Goal: Task Accomplishment & Management: Use online tool/utility

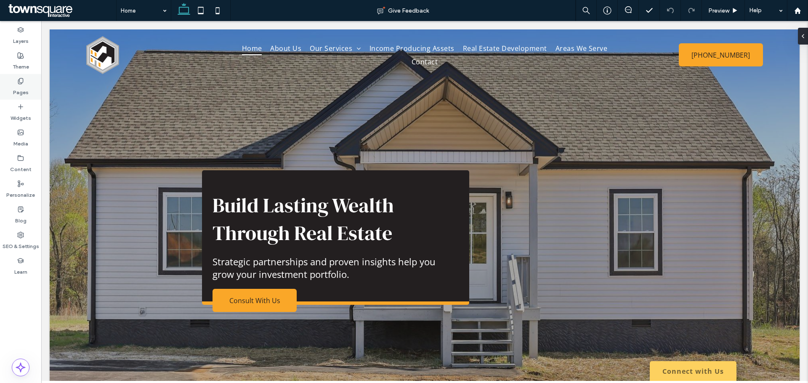
click at [21, 91] on label "Pages" at bounding box center [21, 91] width 16 height 12
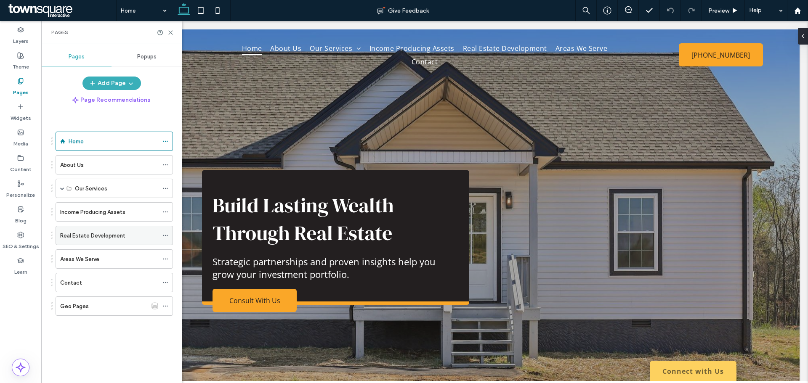
click at [96, 236] on label "Real Estate Development" at bounding box center [92, 235] width 65 height 15
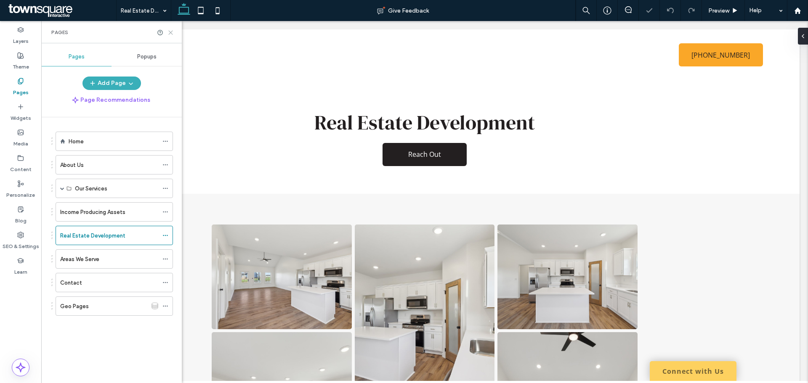
click at [172, 34] on icon at bounding box center [170, 32] width 6 height 6
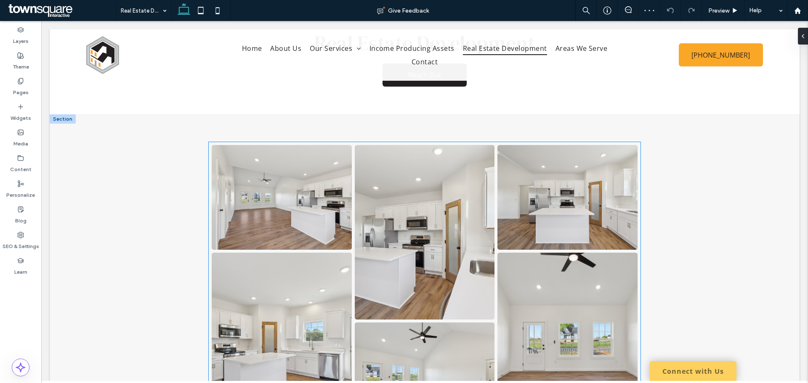
scroll to position [290, 0]
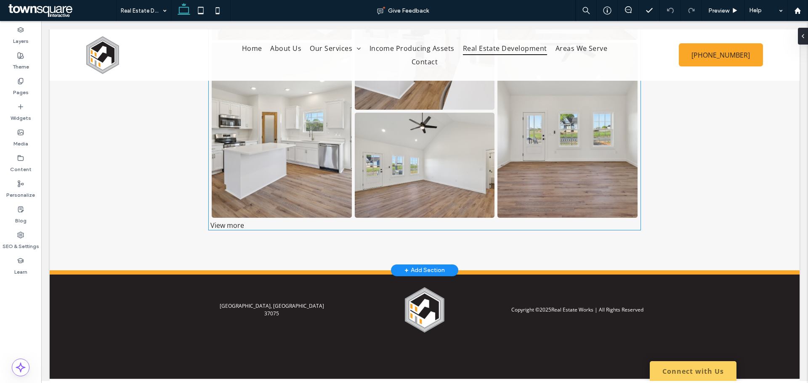
click at [225, 227] on div "View more" at bounding box center [424, 225] width 431 height 9
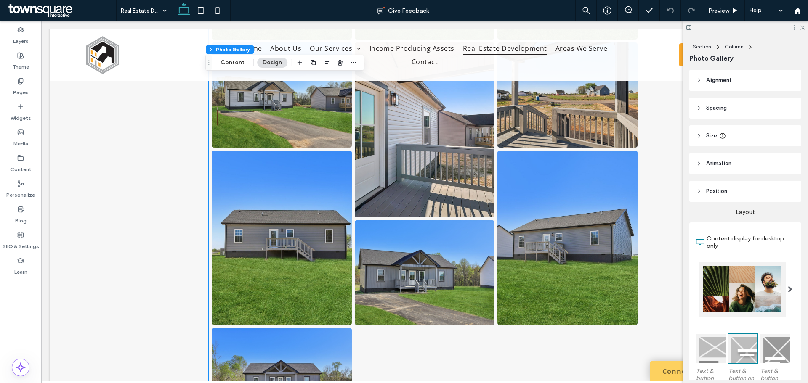
scroll to position [3780, 0]
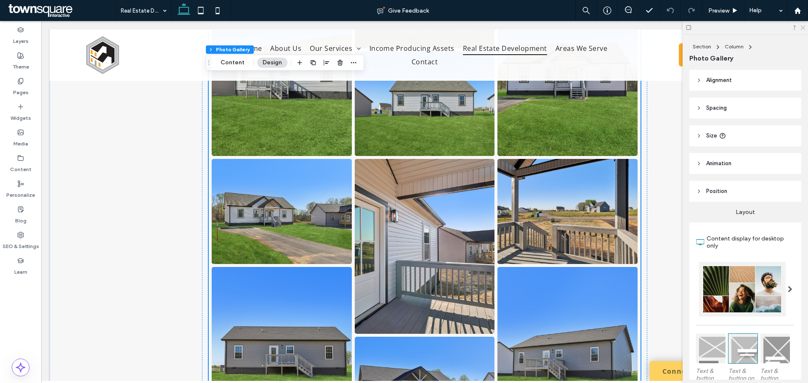
click at [803, 26] on icon at bounding box center [801, 26] width 5 height 5
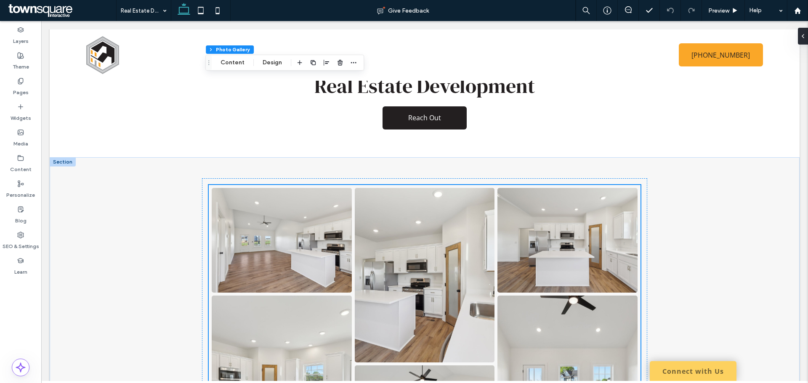
scroll to position [0, 0]
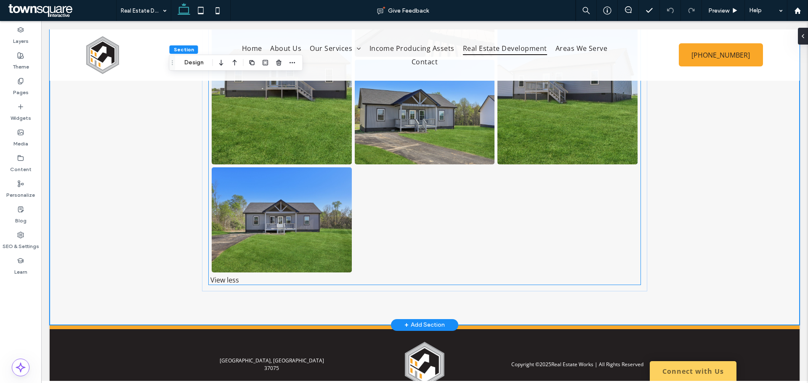
scroll to position [3948, 0]
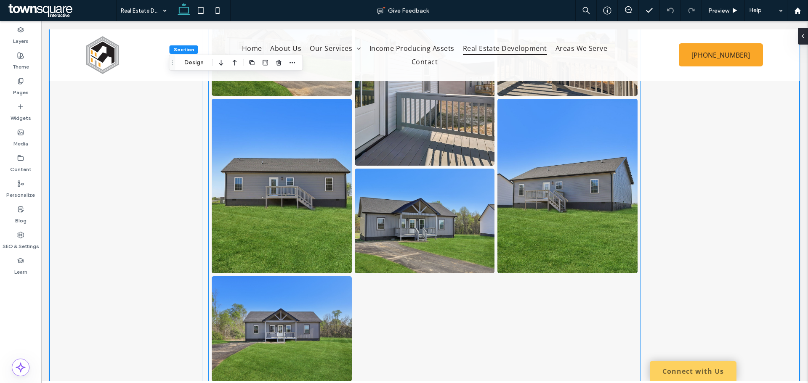
click at [296, 318] on link at bounding box center [282, 328] width 140 height 105
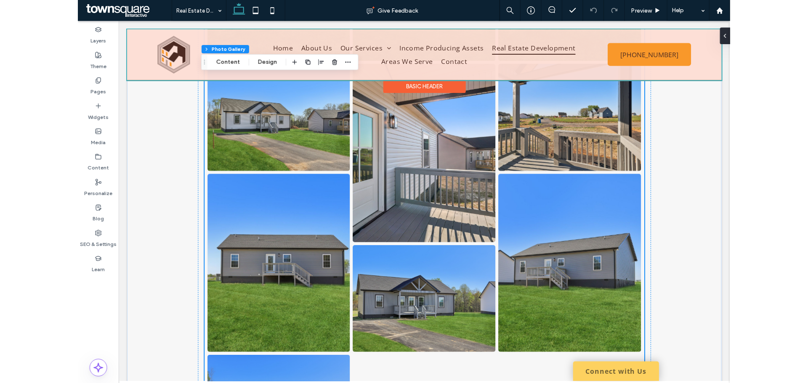
scroll to position [3968, 0]
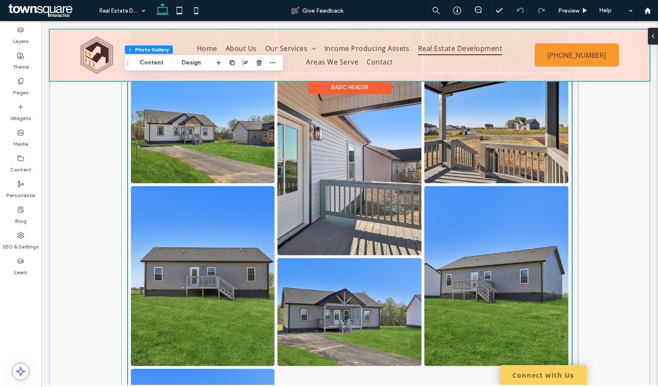
drag, startPoint x: 276, startPoint y: 180, endPoint x: 529, endPoint y: 76, distance: 273.0
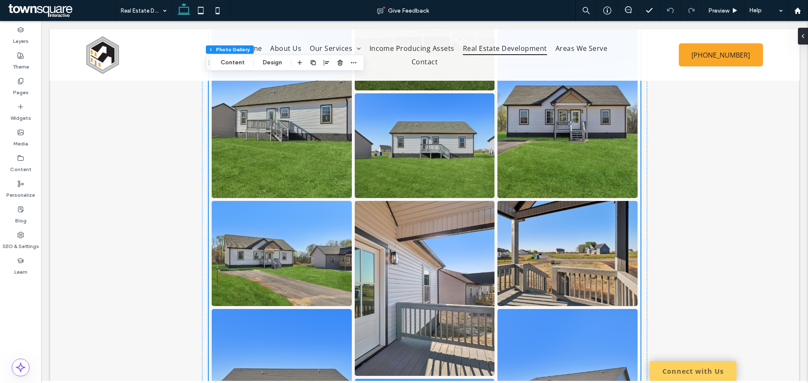
scroll to position [3695, 0]
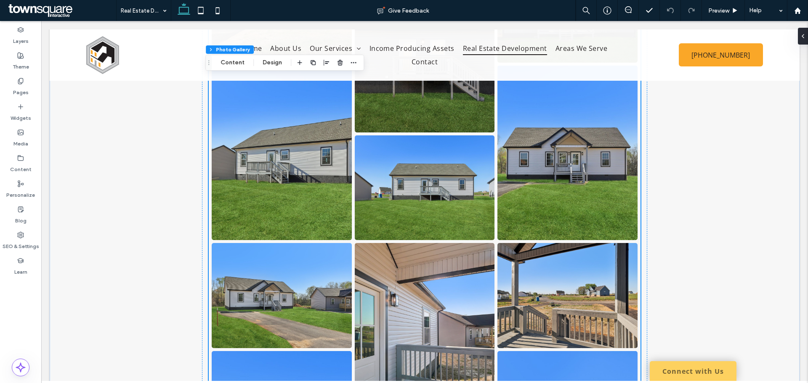
click at [550, 203] on link at bounding box center [567, 153] width 140 height 175
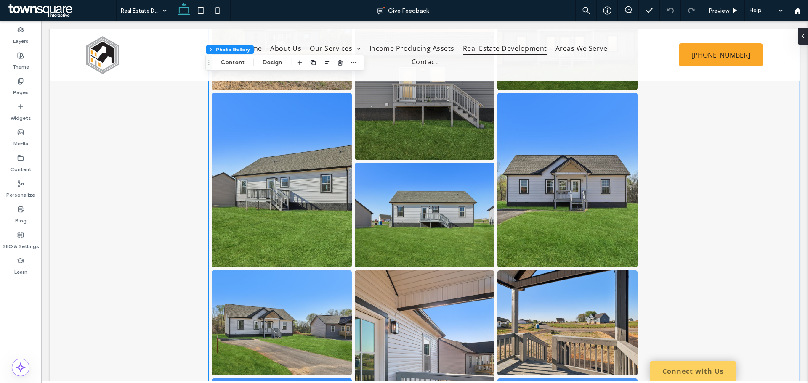
scroll to position [3653, 0]
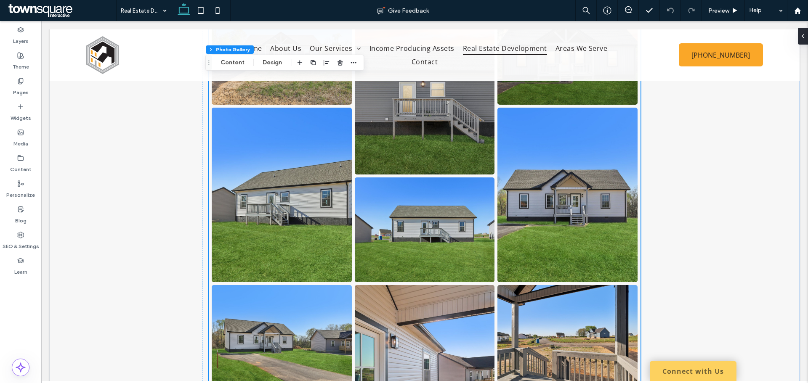
click at [550, 203] on link at bounding box center [567, 195] width 140 height 175
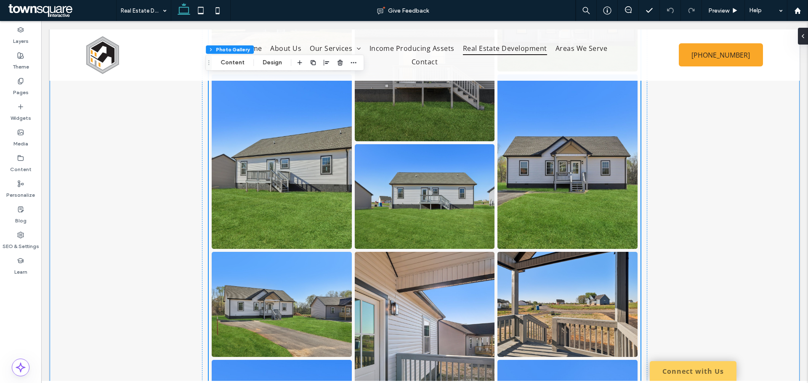
scroll to position [3695, 0]
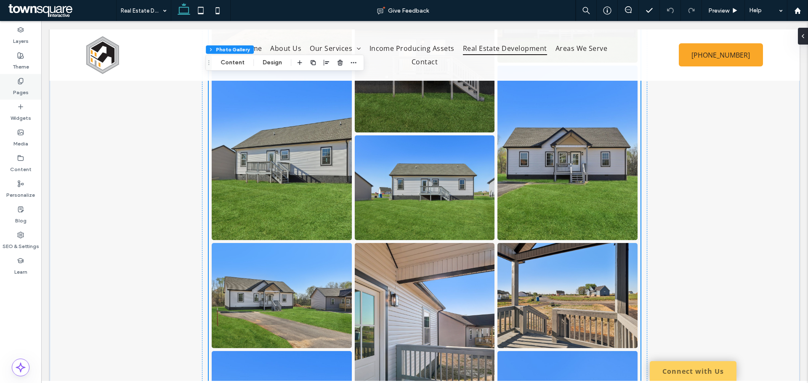
click at [32, 93] on div "Pages" at bounding box center [20, 87] width 41 height 26
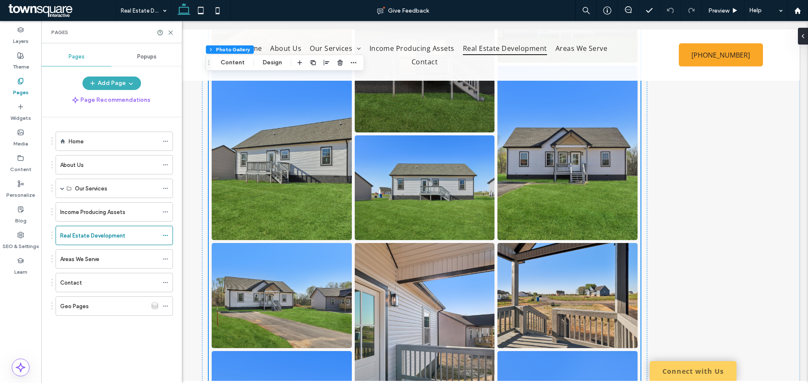
click at [80, 139] on label "Home" at bounding box center [76, 141] width 15 height 15
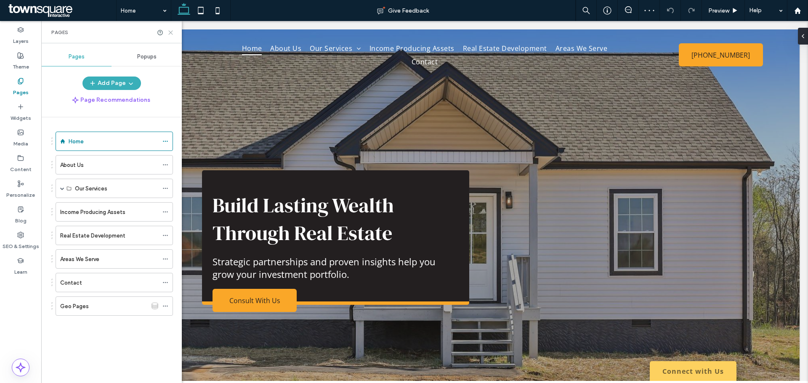
drag, startPoint x: 130, startPoint y: 13, endPoint x: 171, endPoint y: 34, distance: 46.1
click at [171, 34] on icon at bounding box center [170, 32] width 6 height 6
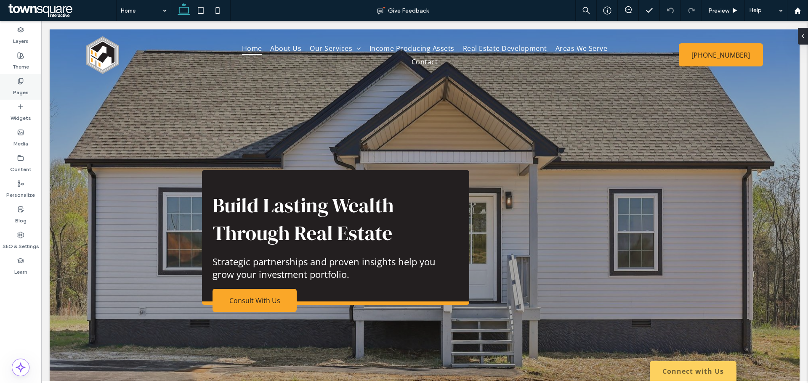
click at [24, 87] on label "Pages" at bounding box center [21, 91] width 16 height 12
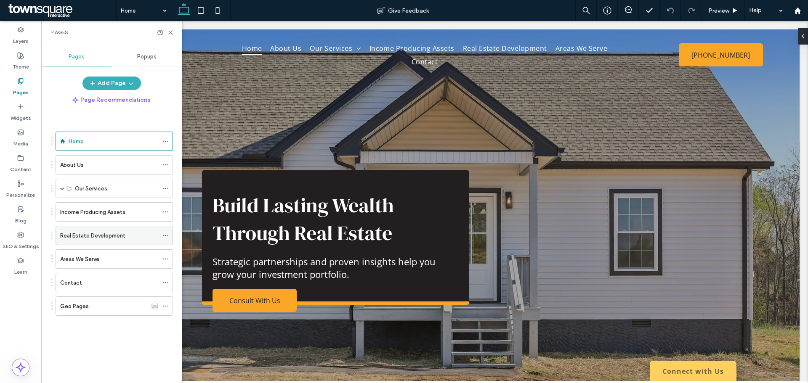
click at [106, 236] on label "Real Estate Development" at bounding box center [92, 235] width 65 height 15
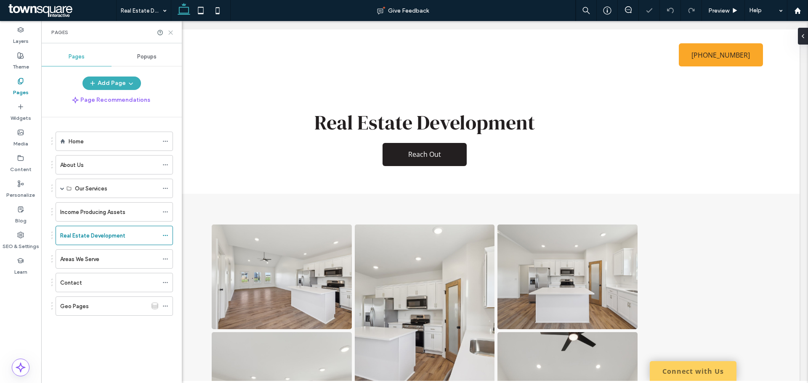
drag, startPoint x: 172, startPoint y: 32, endPoint x: 128, endPoint y: 15, distance: 46.6
click at [172, 32] on icon at bounding box center [170, 32] width 6 height 6
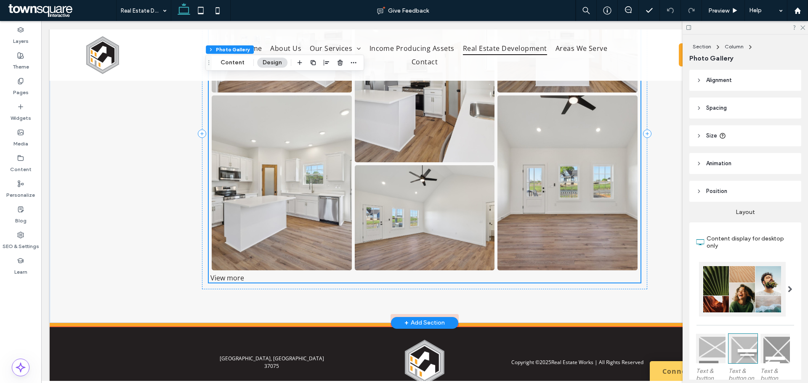
scroll to position [296, 0]
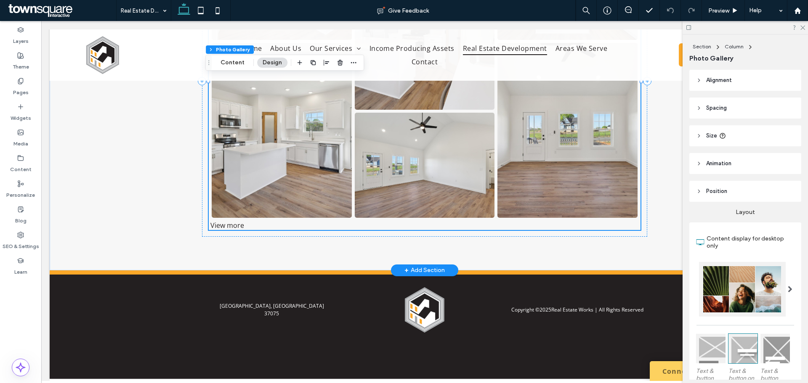
click at [233, 221] on div "View more" at bounding box center [424, 225] width 431 height 9
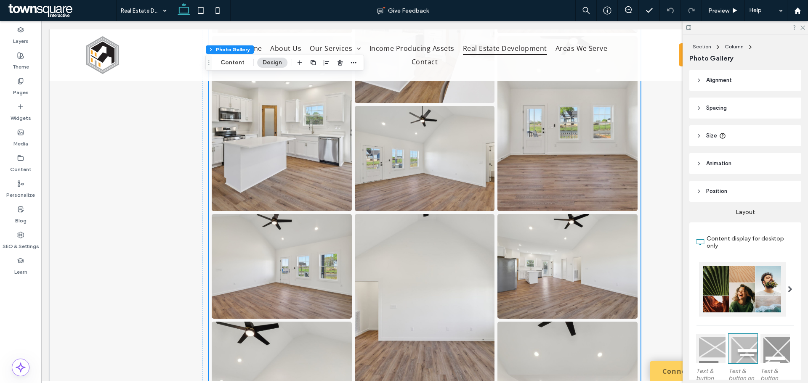
scroll to position [4122, 0]
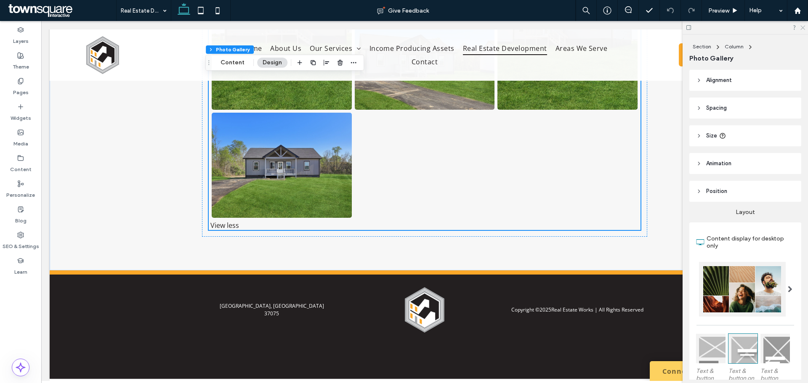
click at [803, 27] on use at bounding box center [802, 28] width 5 height 5
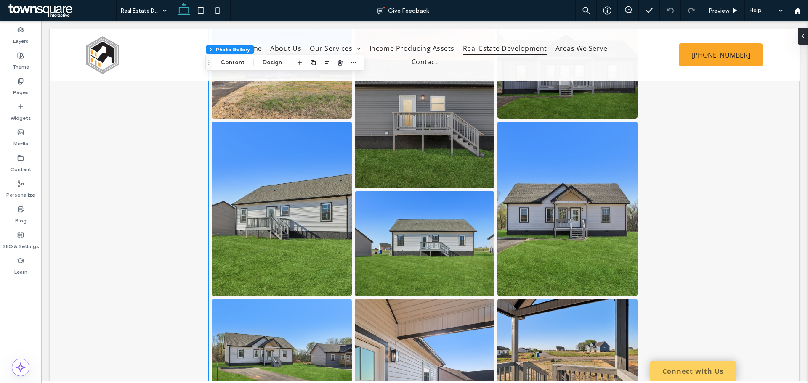
scroll to position [3653, 0]
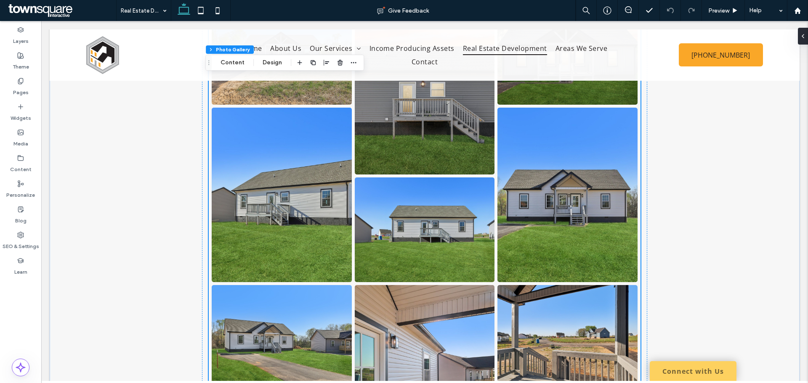
click at [539, 191] on link at bounding box center [567, 195] width 140 height 175
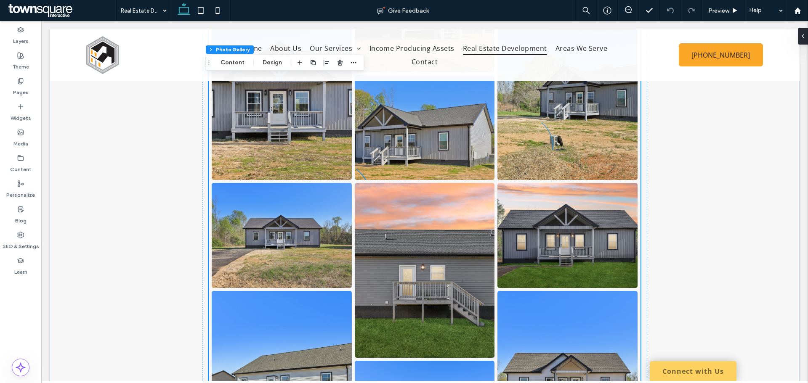
scroll to position [3527, 0]
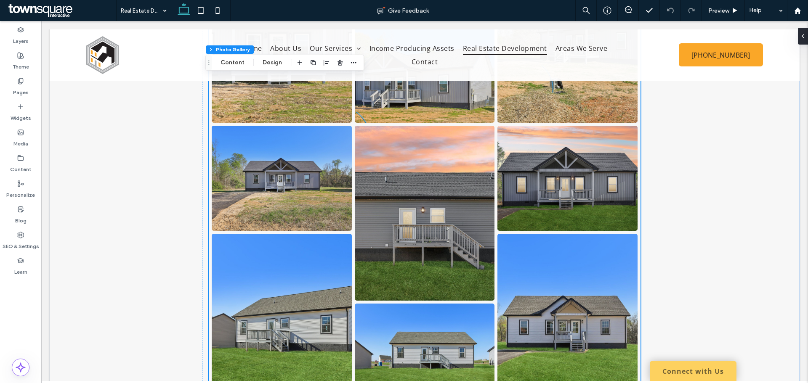
click at [562, 281] on link at bounding box center [567, 321] width 140 height 175
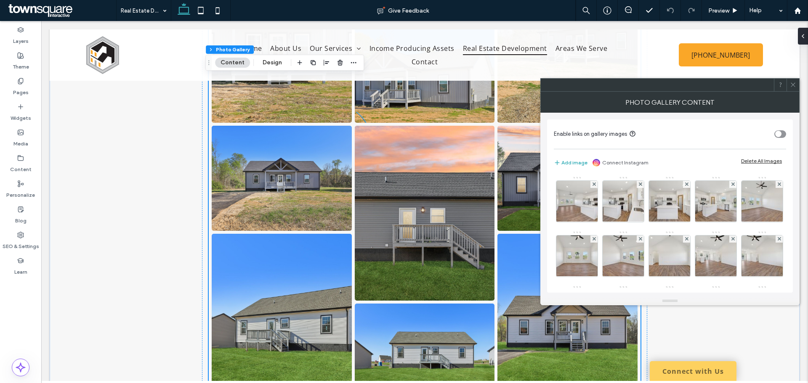
click at [229, 58] on button "Content" at bounding box center [232, 63] width 35 height 10
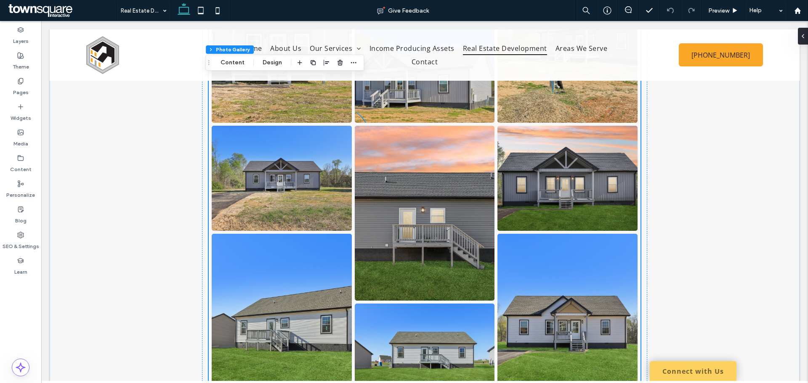
click at [551, 291] on link at bounding box center [567, 321] width 140 height 175
click at [20, 135] on use at bounding box center [20, 132] width 5 height 5
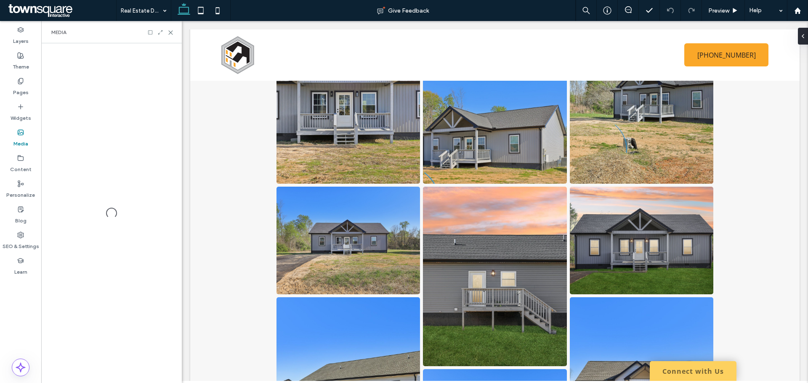
scroll to position [3612, 0]
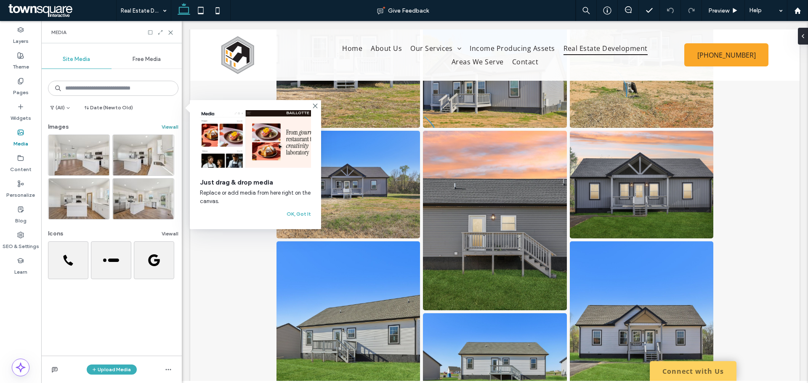
click at [164, 129] on button "View all" at bounding box center [170, 127] width 17 height 10
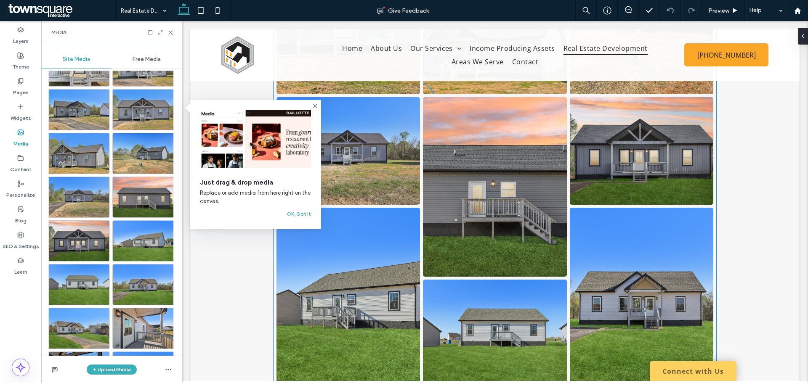
scroll to position [3654, 0]
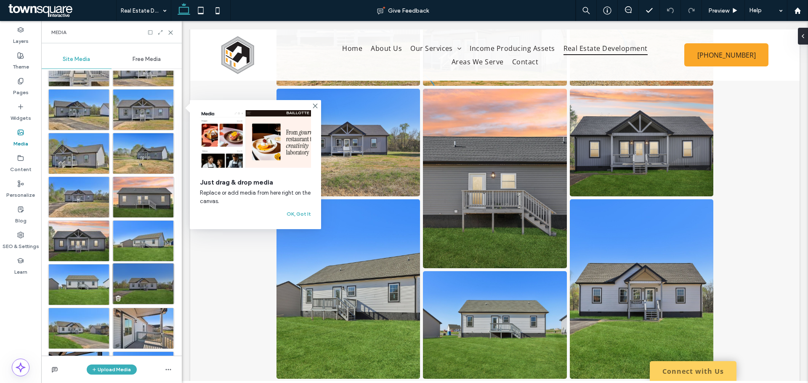
click at [138, 292] on img at bounding box center [143, 283] width 62 height 41
click at [135, 292] on img at bounding box center [143, 283] width 62 height 41
click at [138, 288] on img at bounding box center [143, 283] width 62 height 41
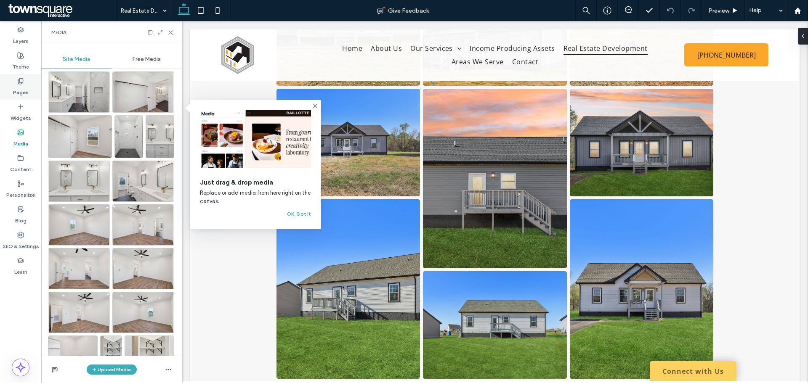
scroll to position [936, 0]
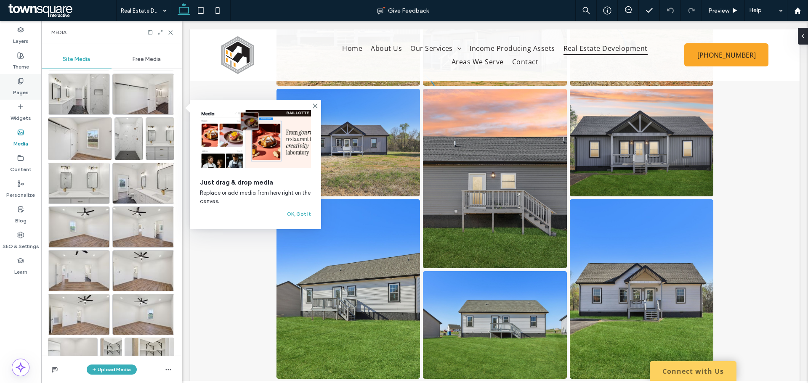
click at [15, 84] on div "Pages" at bounding box center [20, 87] width 41 height 26
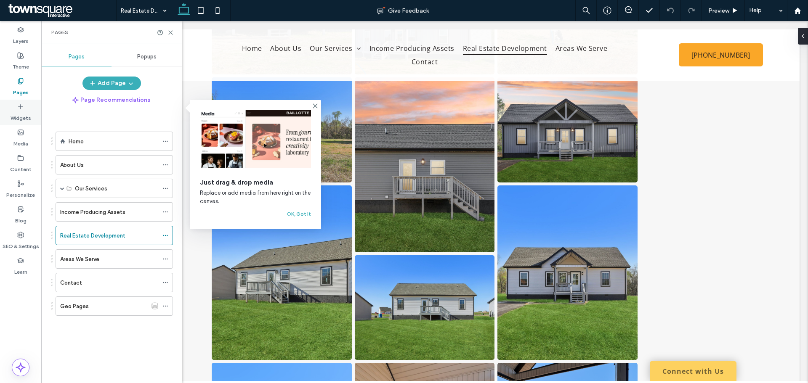
scroll to position [3569, 0]
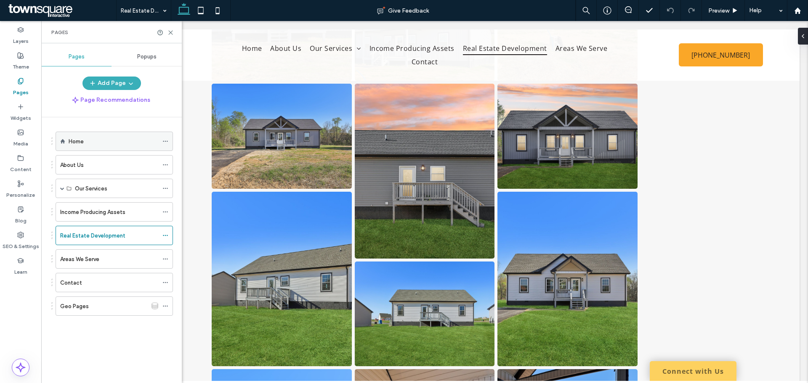
click at [79, 137] on label "Home" at bounding box center [76, 141] width 15 height 15
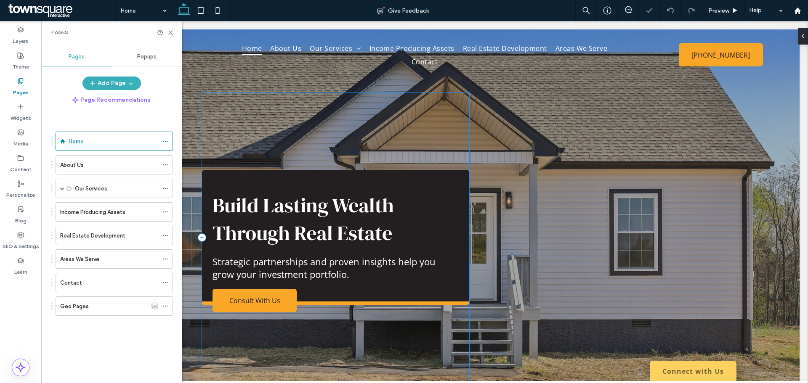
click at [220, 127] on div "Build Lasting Wealth Through Real Estate Strategic partnerships and proven insi…" at bounding box center [335, 238] width 267 height 290
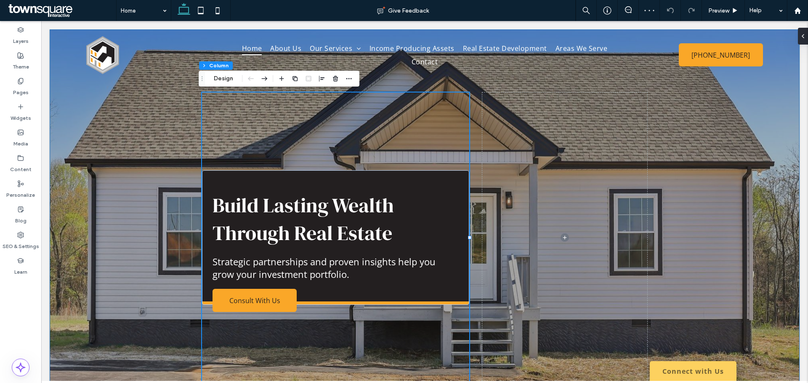
click at [96, 149] on div "Build Lasting Wealth Through Real Estate Strategic partnerships and proven insi…" at bounding box center [425, 227] width 750 height 396
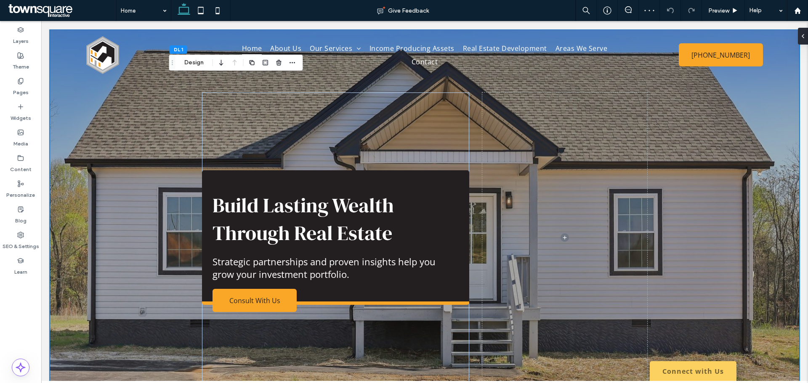
type input "**"
type input "****"
click at [112, 172] on div "Build Lasting Wealth Through Real Estate Strategic partnerships and proven insi…" at bounding box center [425, 227] width 750 height 396
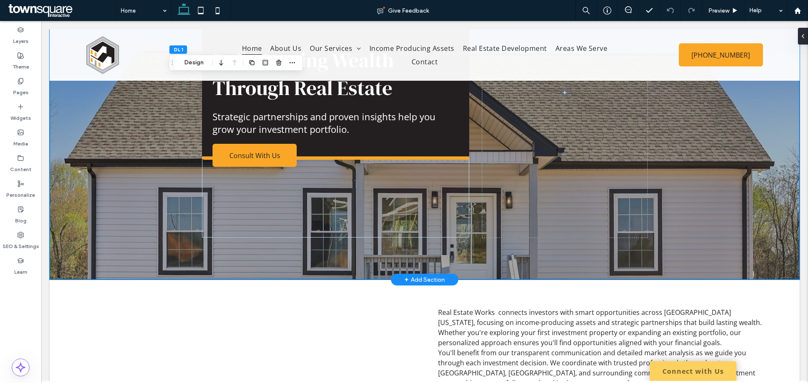
scroll to position [168, 0]
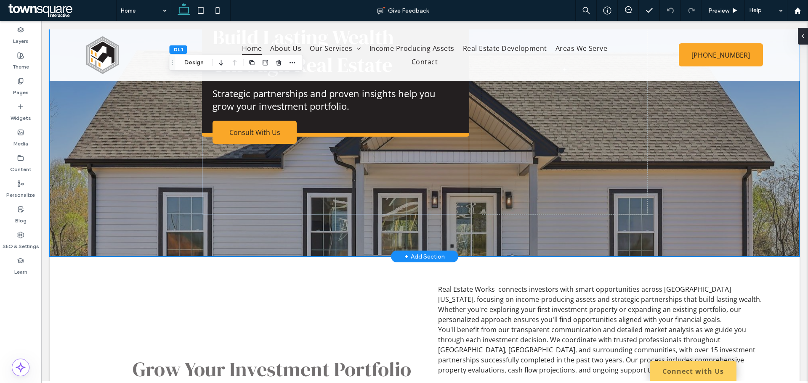
click at [95, 203] on div "Build Lasting Wealth Through Real Estate Strategic partnerships and proven insi…" at bounding box center [425, 59] width 750 height 396
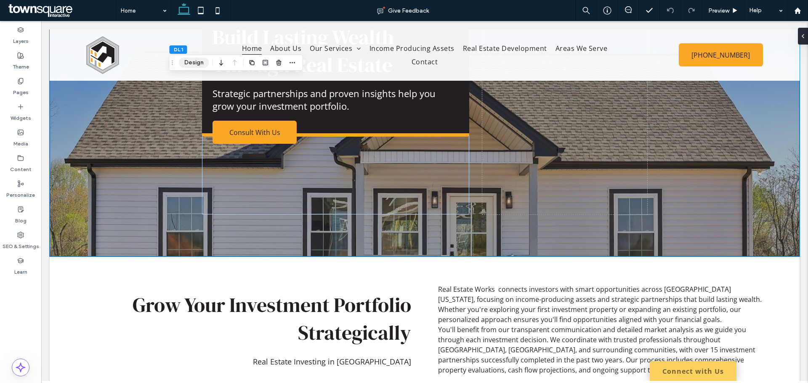
click at [186, 61] on button "Design" at bounding box center [194, 63] width 30 height 10
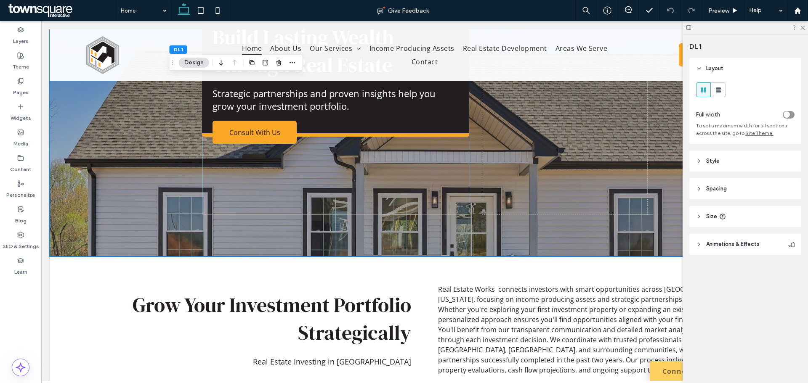
click at [720, 162] on header "Style" at bounding box center [745, 161] width 112 height 21
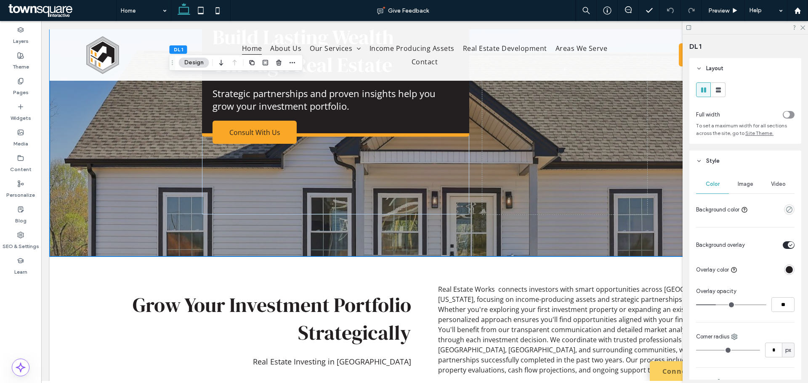
click at [738, 185] on span "Image" at bounding box center [746, 184] width 16 height 7
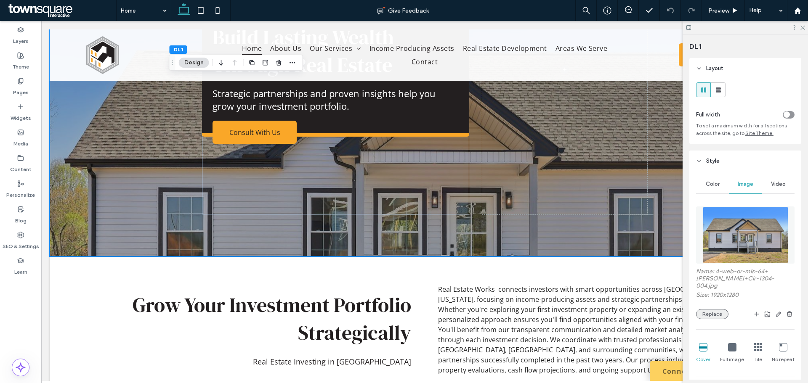
click at [706, 309] on button "Replace" at bounding box center [712, 314] width 32 height 10
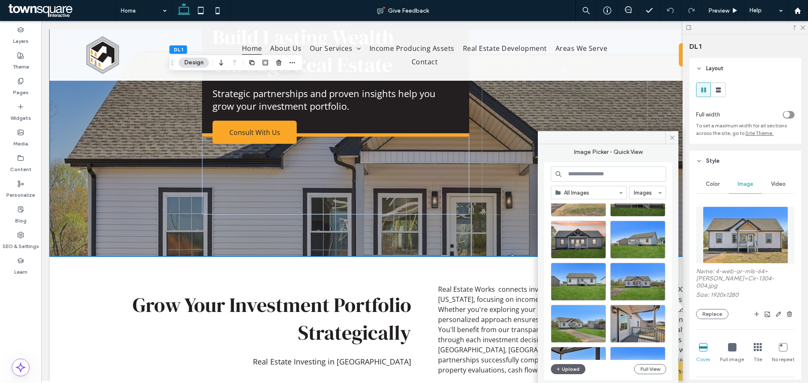
scroll to position [1539, 0]
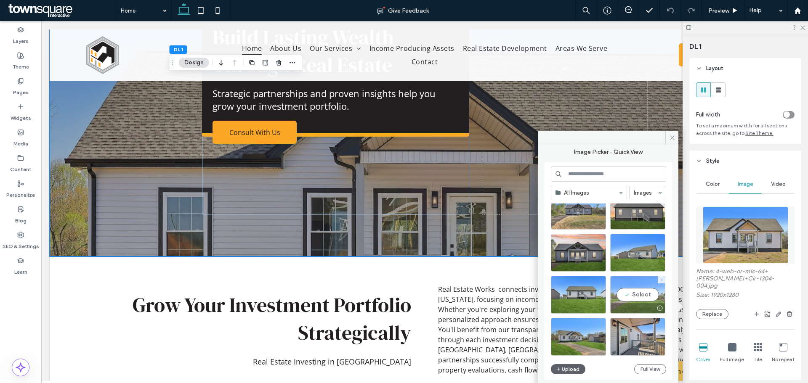
click at [641, 291] on div "Select" at bounding box center [637, 295] width 55 height 38
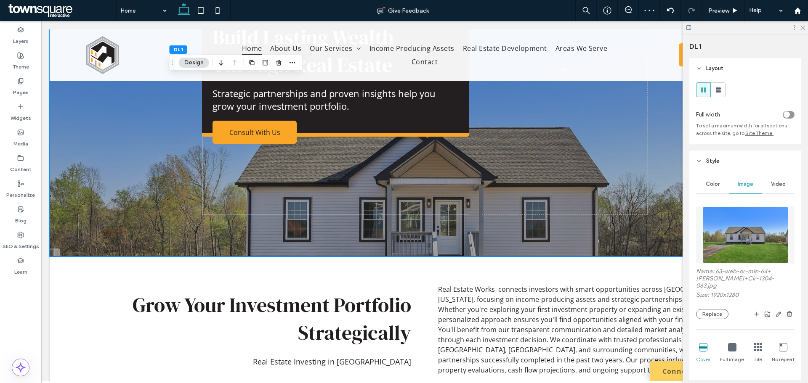
click at [729, 343] on icon at bounding box center [732, 347] width 8 height 8
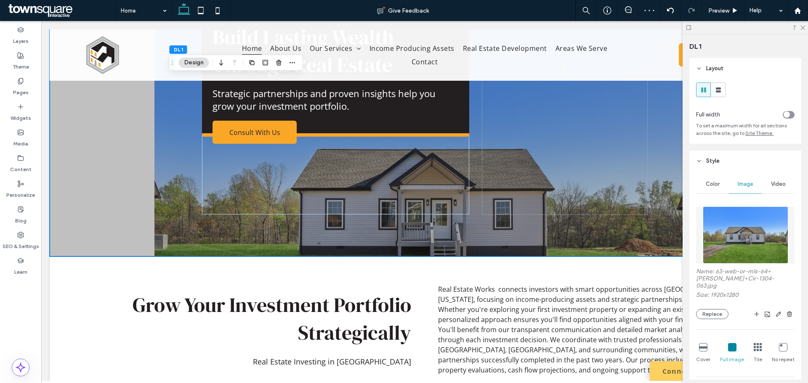
click at [702, 345] on div at bounding box center [703, 347] width 8 height 9
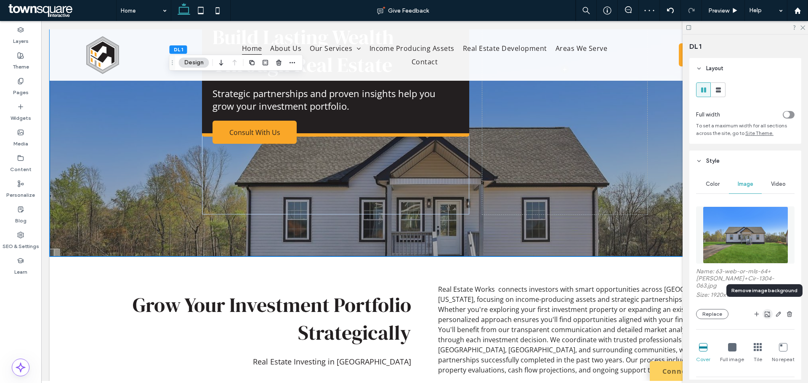
click at [764, 311] on icon "button" at bounding box center [767, 314] width 7 height 7
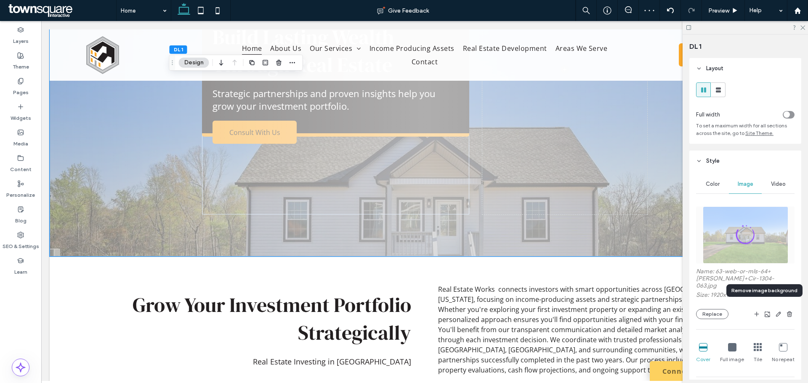
click at [804, 28] on icon at bounding box center [801, 26] width 5 height 5
click at [730, 343] on icon at bounding box center [732, 347] width 8 height 8
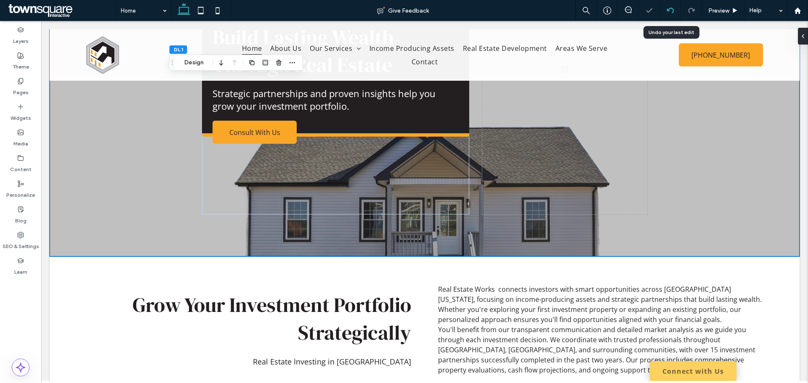
click at [672, 14] on div at bounding box center [670, 10] width 21 height 21
click at [669, 11] on icon at bounding box center [670, 10] width 7 height 7
type input "**"
type input "****"
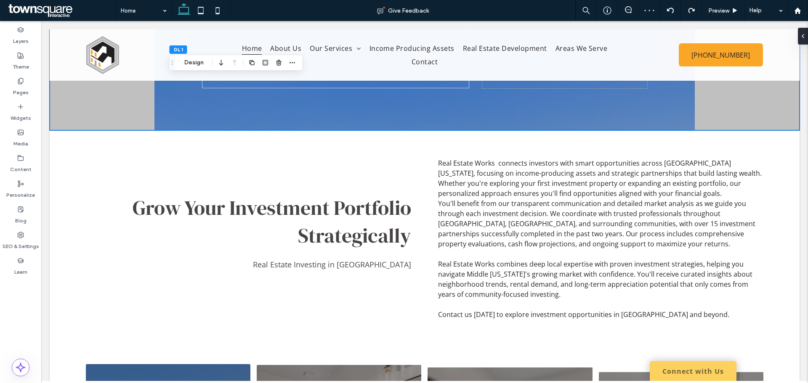
scroll to position [42, 0]
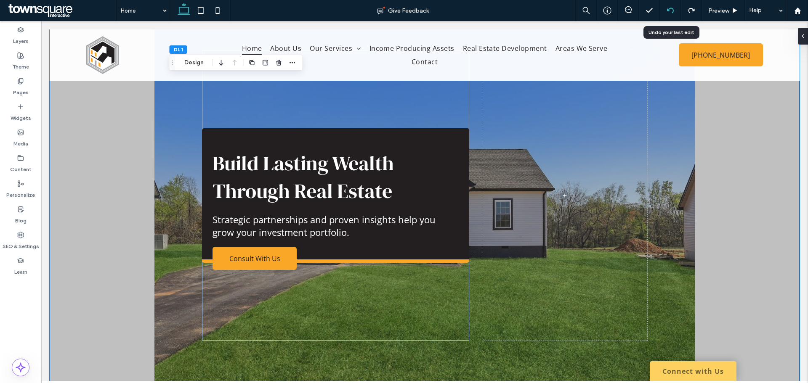
click at [666, 9] on div at bounding box center [670, 10] width 21 height 7
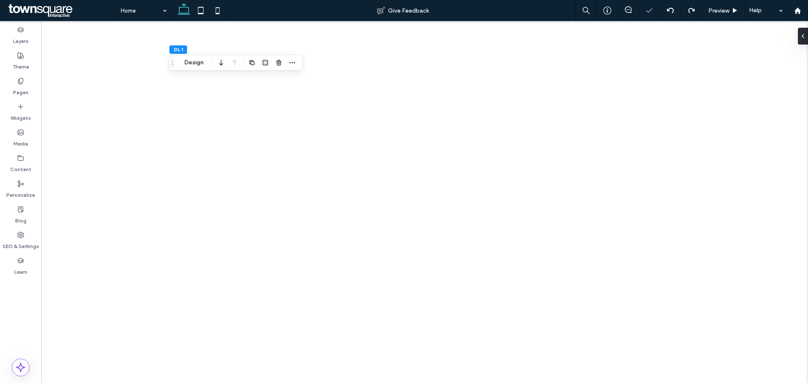
type input "**"
type input "****"
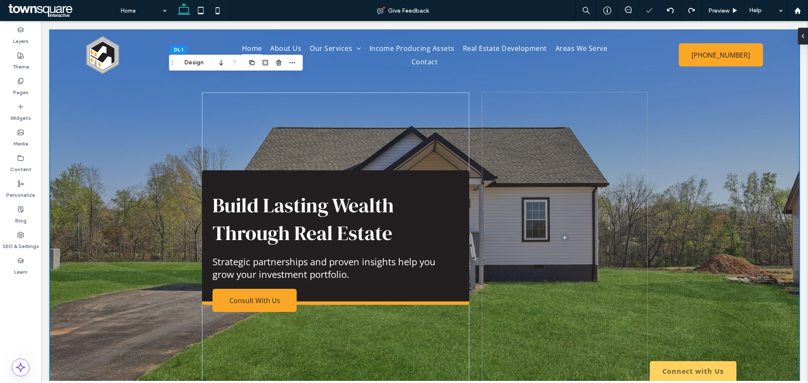
scroll to position [0, 0]
click at [671, 11] on icon at bounding box center [670, 10] width 7 height 7
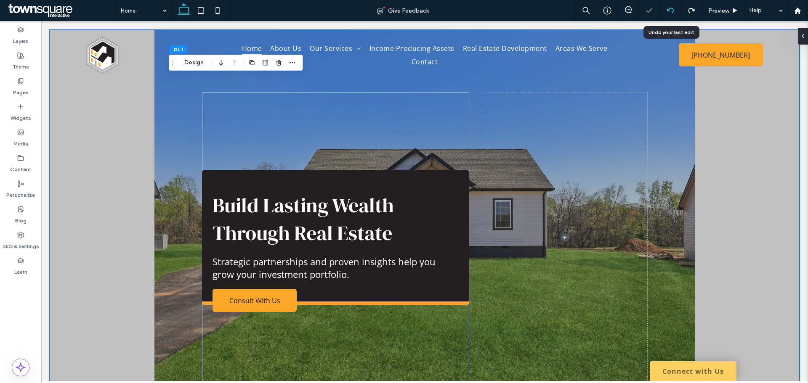
click at [669, 11] on use at bounding box center [670, 10] width 7 height 5
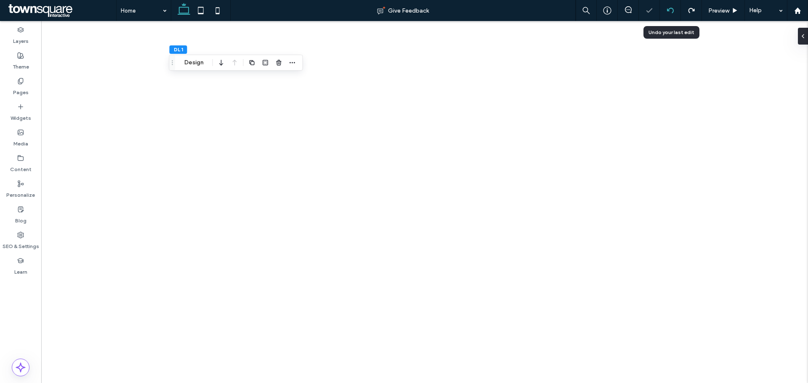
type input "**"
type input "****"
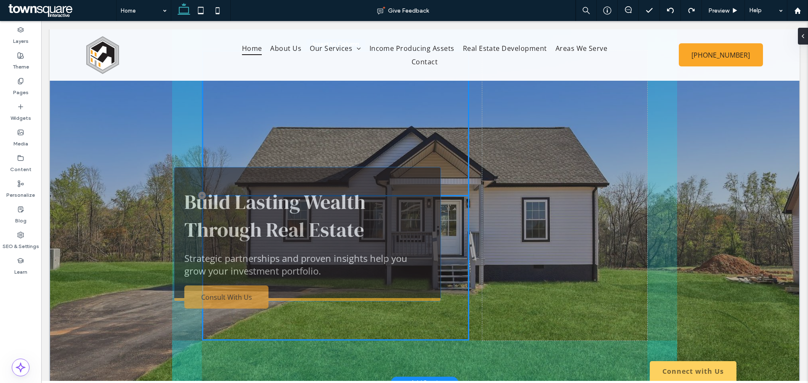
scroll to position [43, 0]
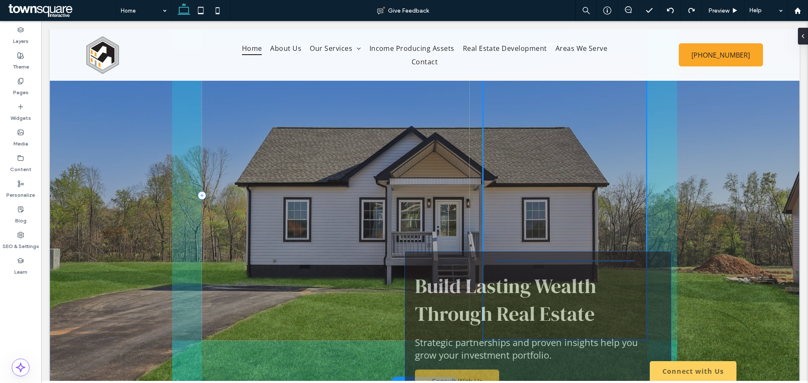
drag, startPoint x: 326, startPoint y: 144, endPoint x: 535, endPoint y: 271, distance: 244.9
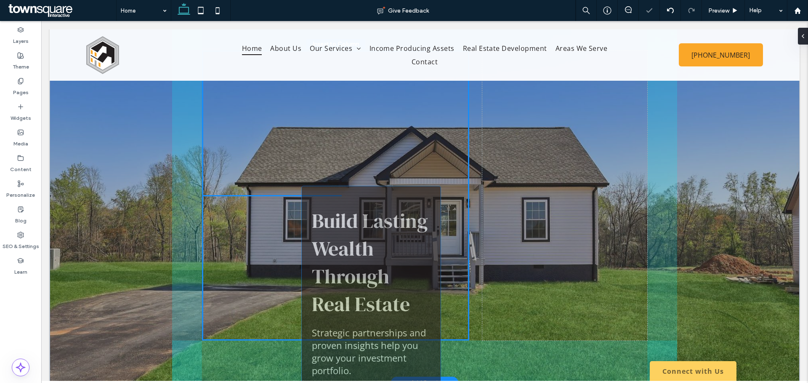
drag, startPoint x: 517, startPoint y: 125, endPoint x: 284, endPoint y: 199, distance: 244.3
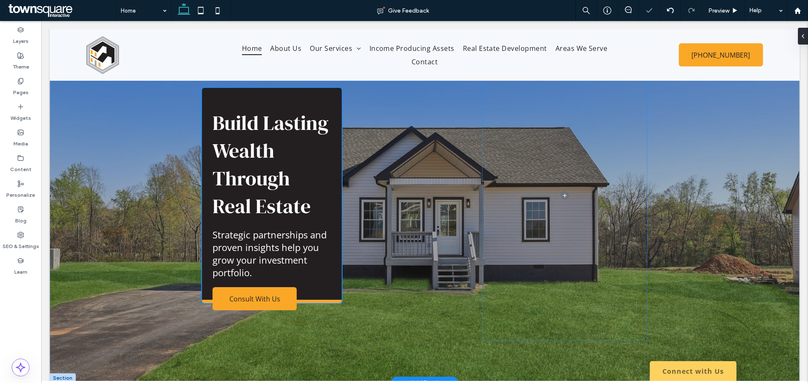
type input "**"
type input "****"
type input "**"
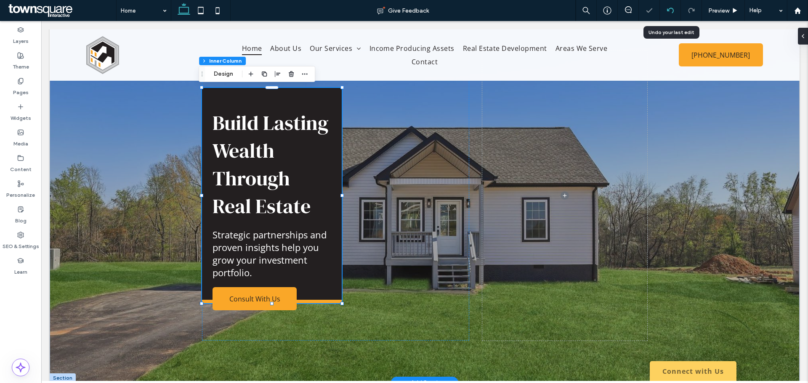
click at [667, 6] on div at bounding box center [670, 10] width 21 height 21
click at [666, 13] on div at bounding box center [670, 10] width 21 height 7
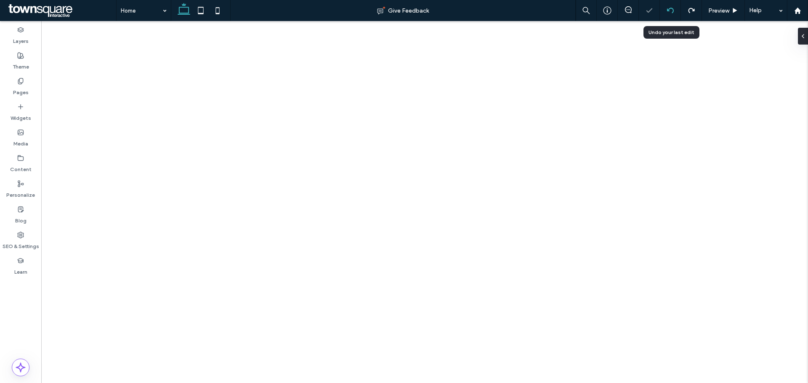
click at [666, 13] on div at bounding box center [670, 10] width 21 height 7
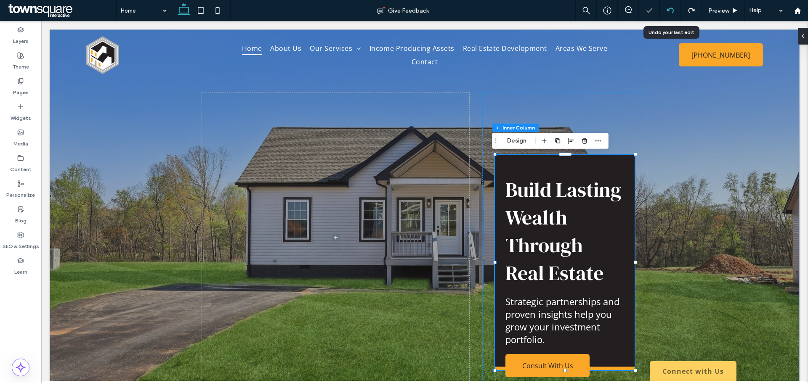
scroll to position [0, 0]
type input "**"
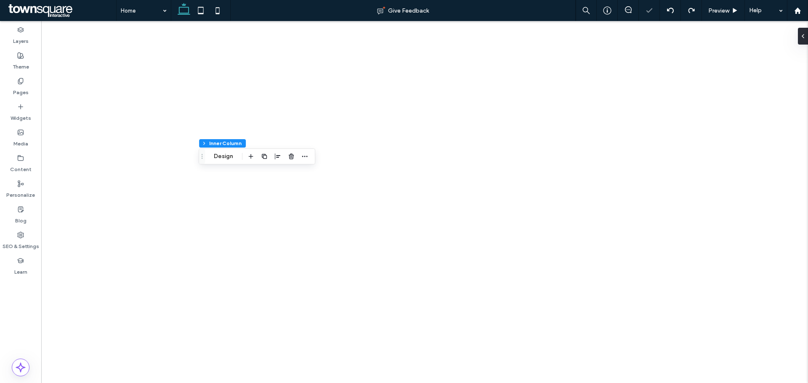
type input "**"
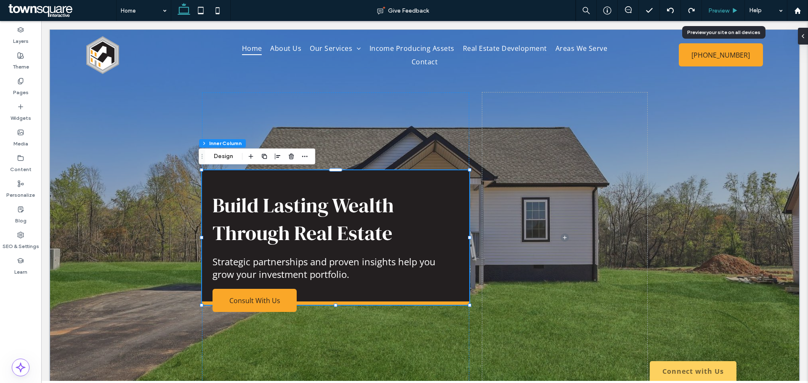
click at [722, 10] on span "Preview" at bounding box center [718, 10] width 21 height 7
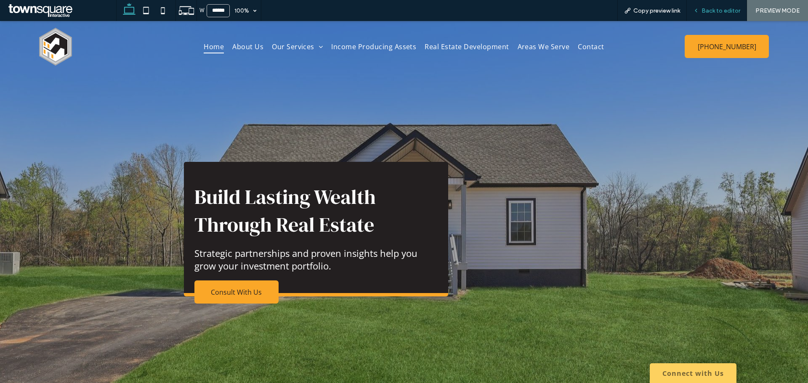
click at [701, 11] on div "Back to editor" at bounding box center [717, 10] width 60 height 7
